Goal: Information Seeking & Learning: Learn about a topic

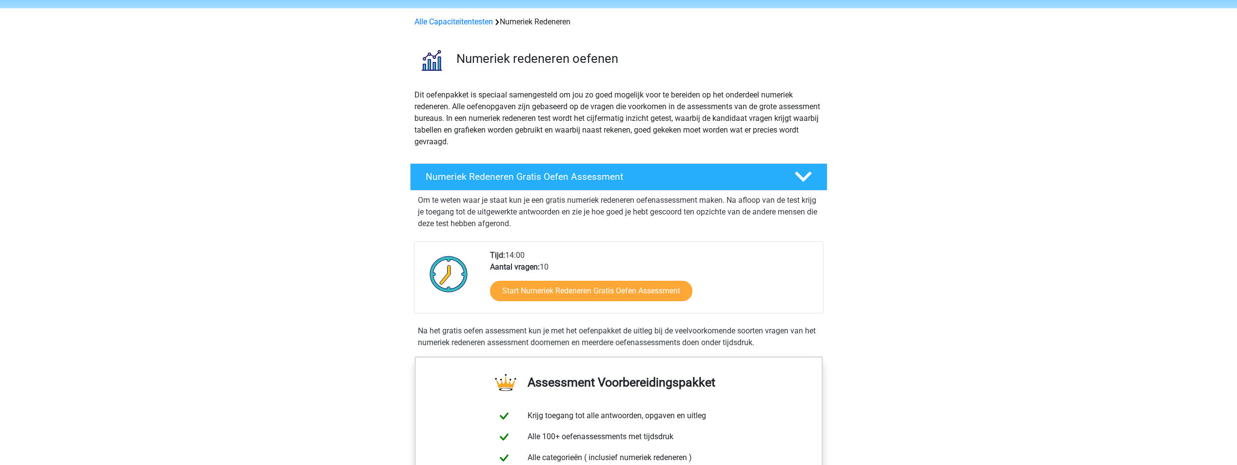
scroll to position [98, 0]
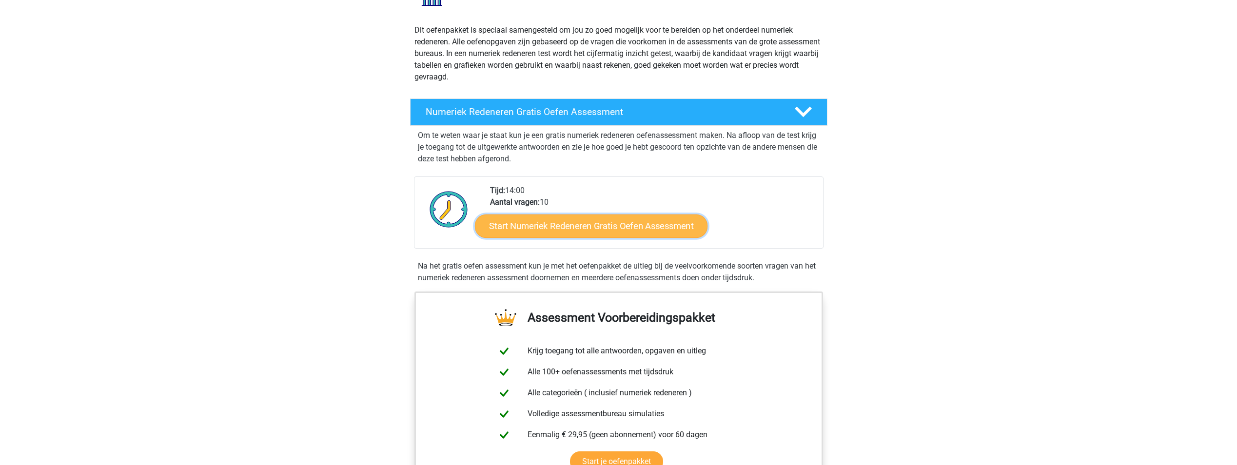
click at [595, 222] on link "Start Numeriek Redeneren Gratis Oefen Assessment" at bounding box center [591, 225] width 233 height 23
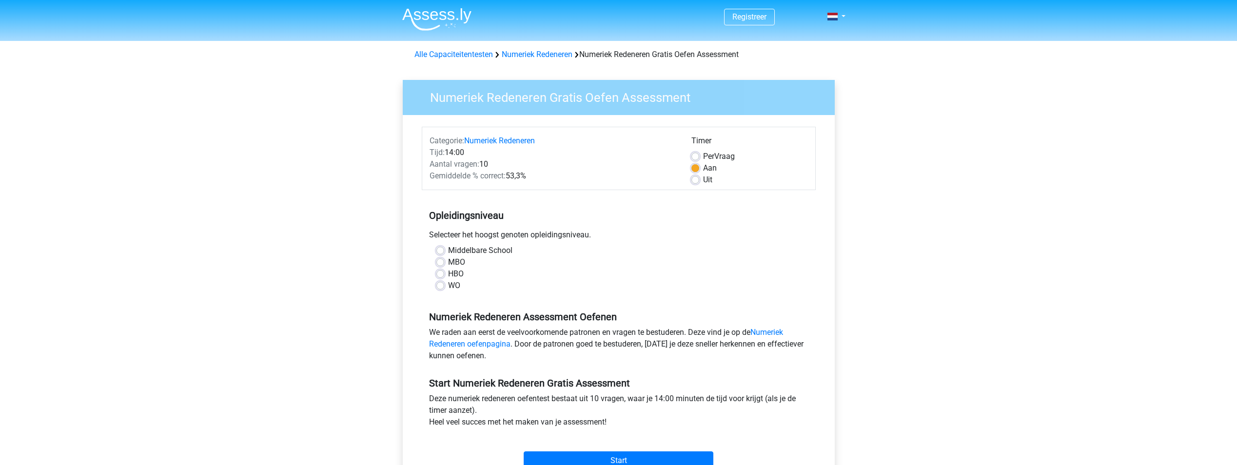
click at [448, 283] on label "WO" at bounding box center [454, 286] width 12 height 12
click at [441, 283] on input "WO" at bounding box center [441, 285] width 8 height 10
radio input "true"
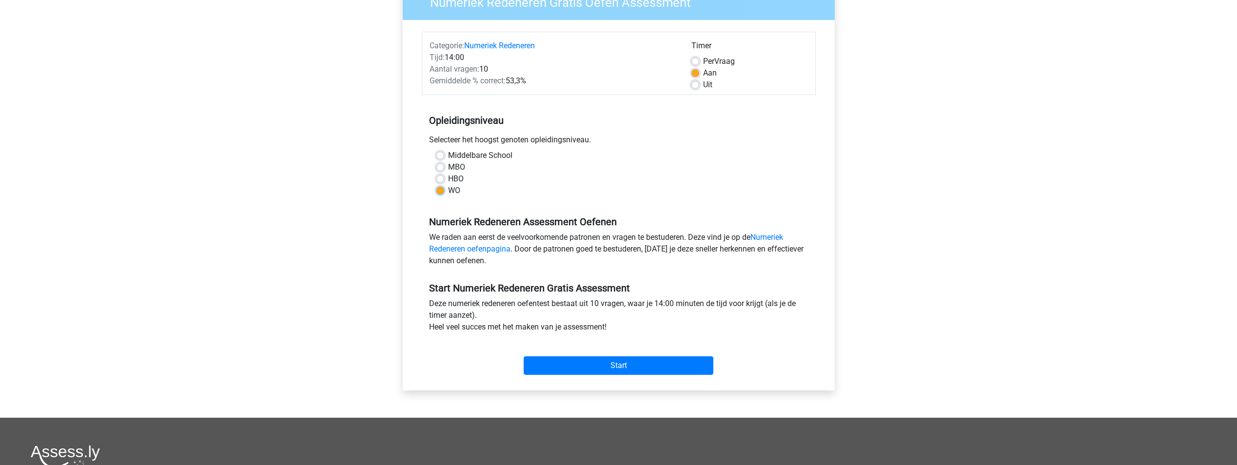
scroll to position [98, 0]
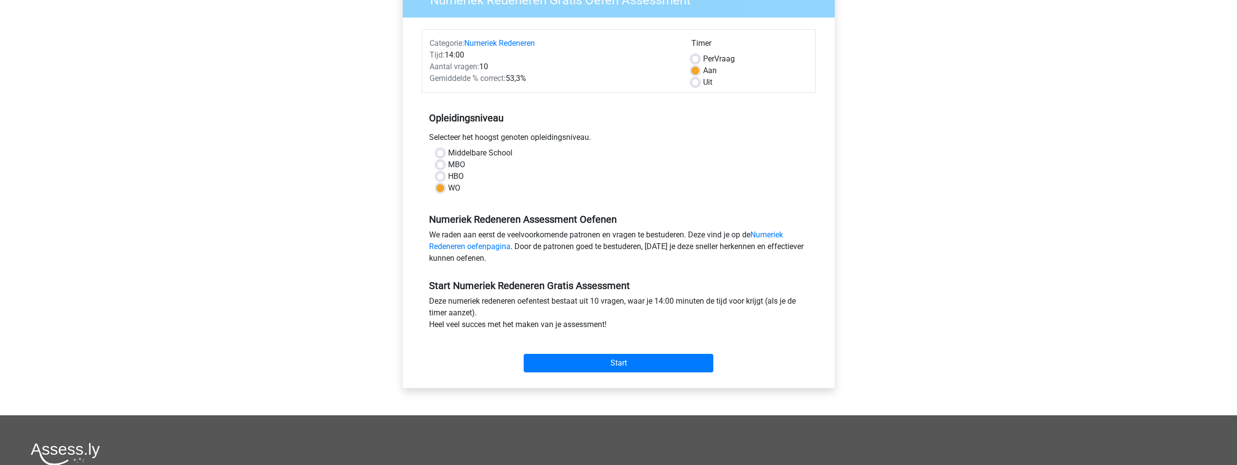
click at [448, 176] on label "HBO" at bounding box center [456, 177] width 16 height 12
click at [439, 176] on input "HBO" at bounding box center [441, 176] width 8 height 10
radio input "true"
click at [581, 355] on input "Start" at bounding box center [619, 363] width 190 height 19
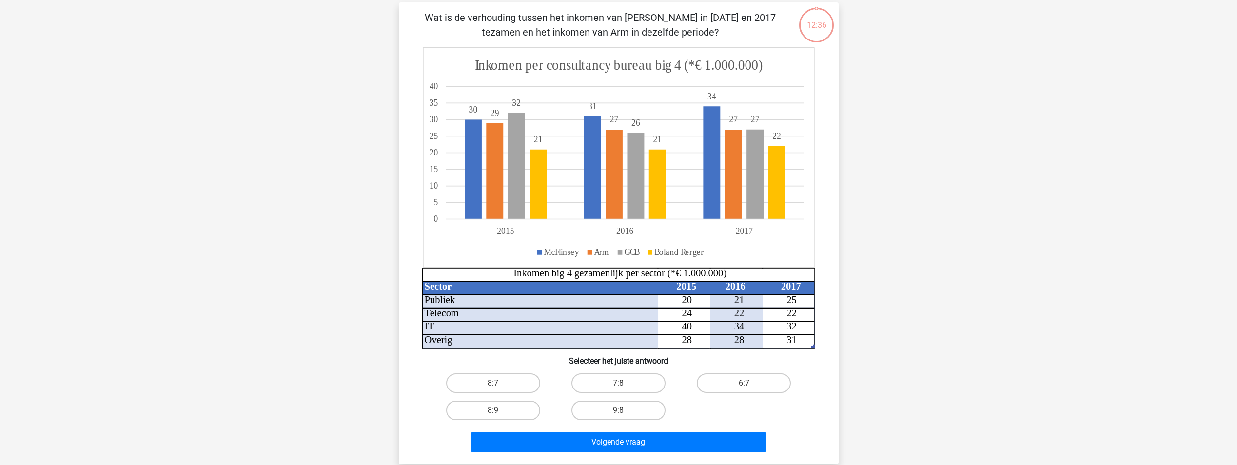
scroll to position [49, 0]
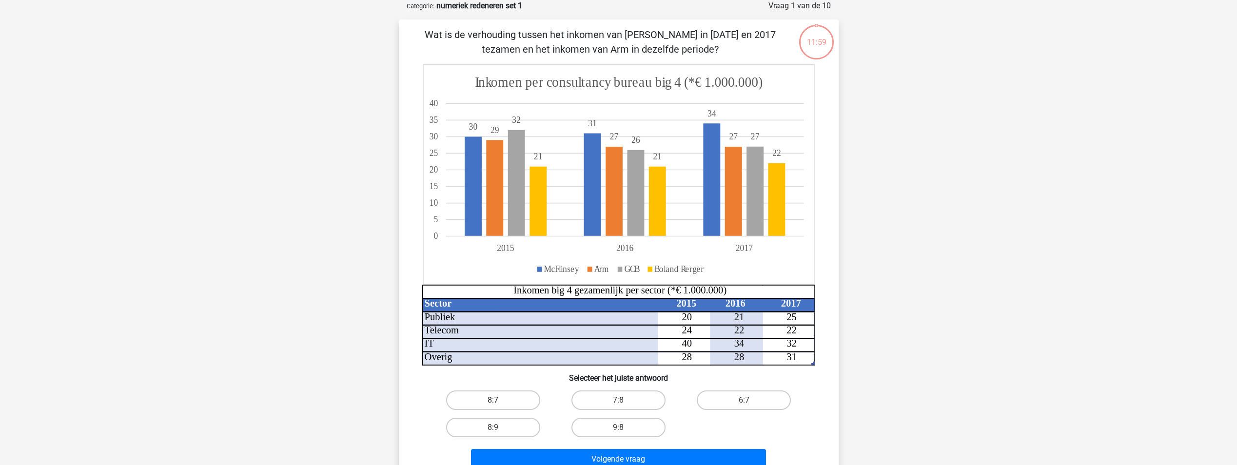
drag, startPoint x: 522, startPoint y: 426, endPoint x: 506, endPoint y: 396, distance: 34.7
click at [506, 396] on div "8:7 7:8 6:7 8:9 9:8" at bounding box center [619, 414] width 377 height 55
click at [506, 396] on label "8:7" at bounding box center [493, 401] width 94 height 20
click at [499, 400] on input "8:7" at bounding box center [496, 403] width 6 height 6
radio input "true"
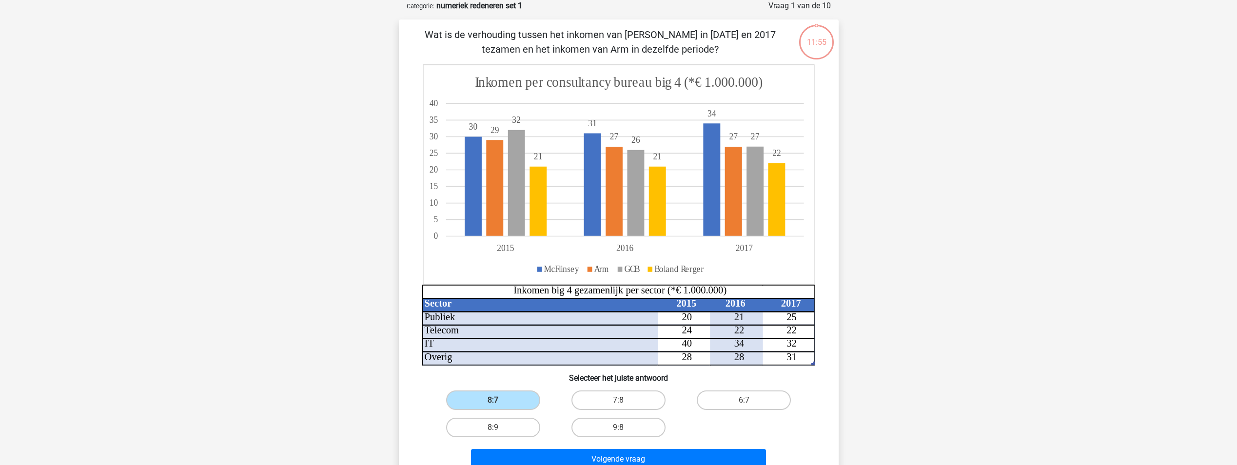
click at [621, 431] on input "9:8" at bounding box center [621, 431] width 6 height 6
radio input "true"
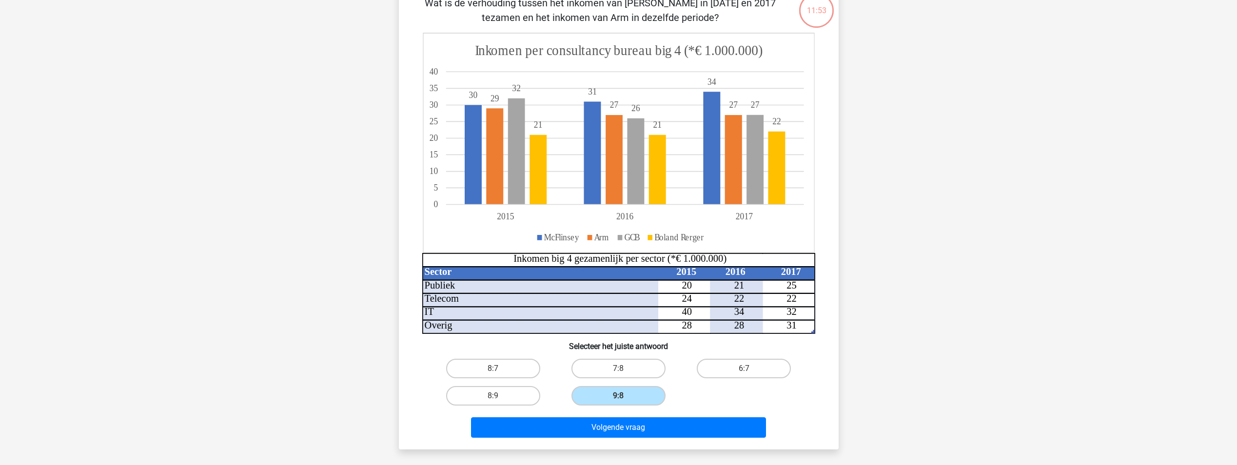
scroll to position [98, 0]
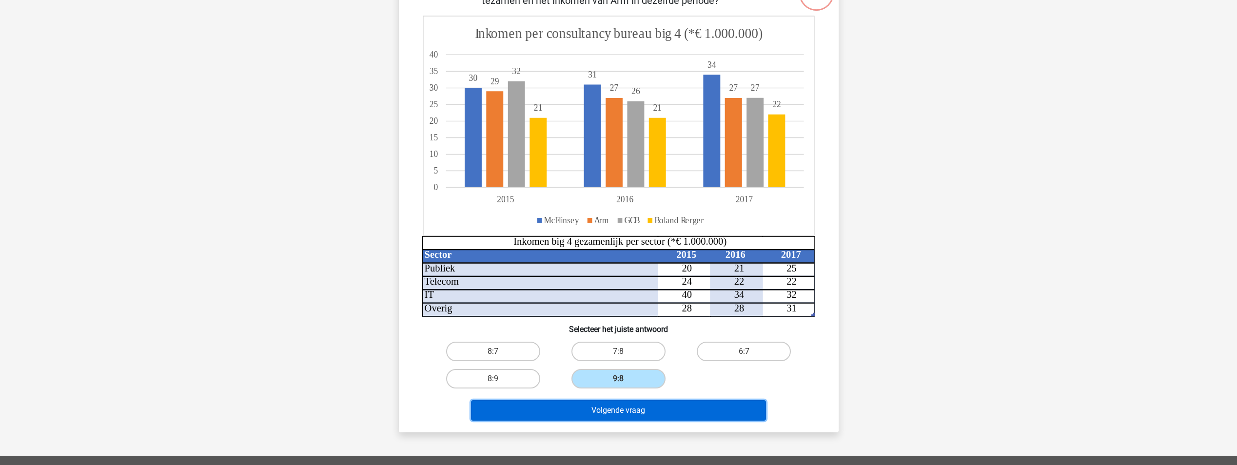
click at [616, 414] on button "Volgende vraag" at bounding box center [618, 410] width 295 height 20
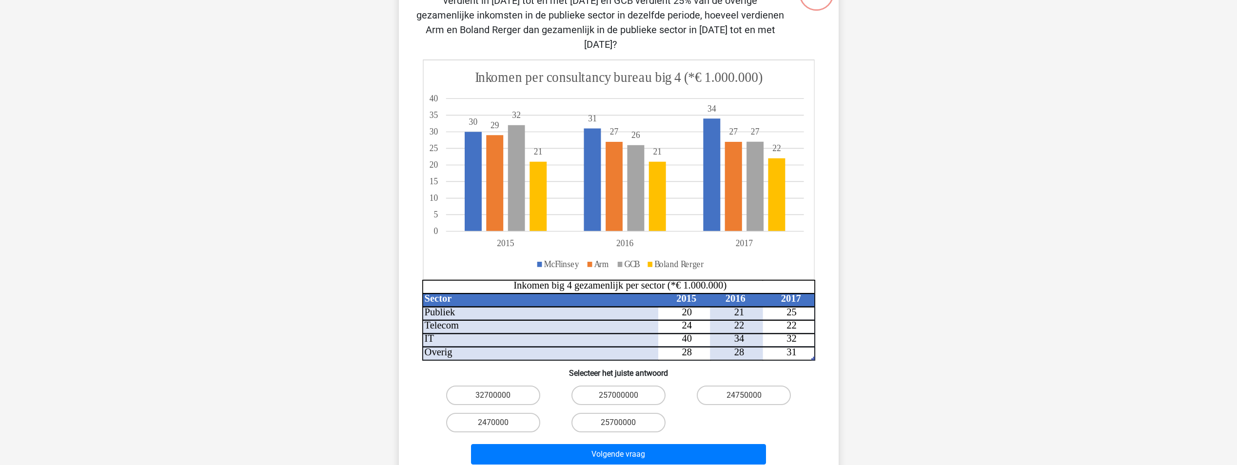
scroll to position [49, 0]
